Goal: Task Accomplishment & Management: Use online tool/utility

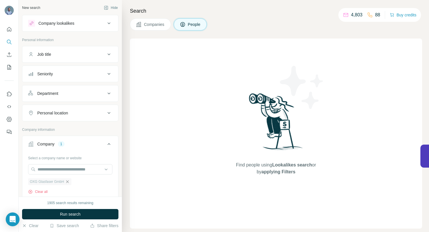
click at [69, 181] on icon "button" at bounding box center [67, 181] width 5 height 5
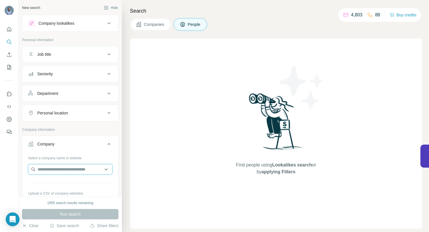
click at [61, 168] on input "text" at bounding box center [70, 169] width 84 height 10
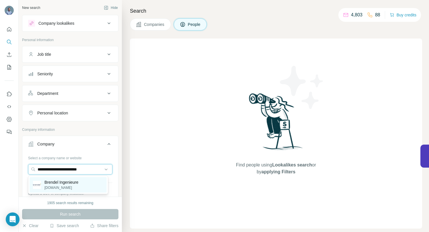
type input "**********"
click at [60, 183] on p "Brendel Ingenieure" at bounding box center [61, 182] width 34 height 6
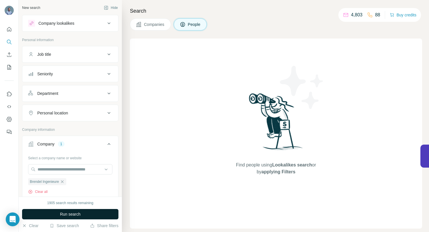
click at [67, 213] on span "Run search" at bounding box center [70, 214] width 21 height 6
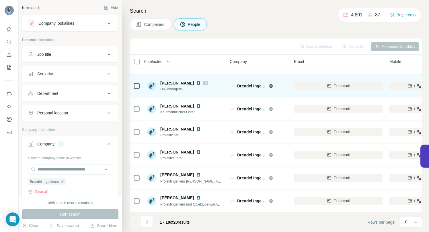
scroll to position [89, 0]
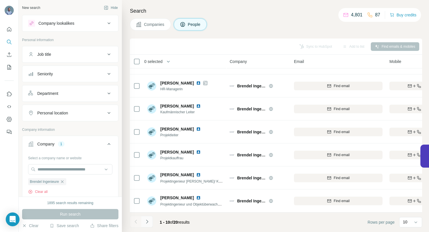
click at [149, 224] on icon "Navigate to next page" at bounding box center [147, 221] width 6 height 6
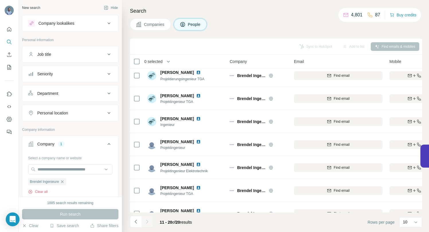
scroll to position [0, 0]
